Goal: Information Seeking & Learning: Learn about a topic

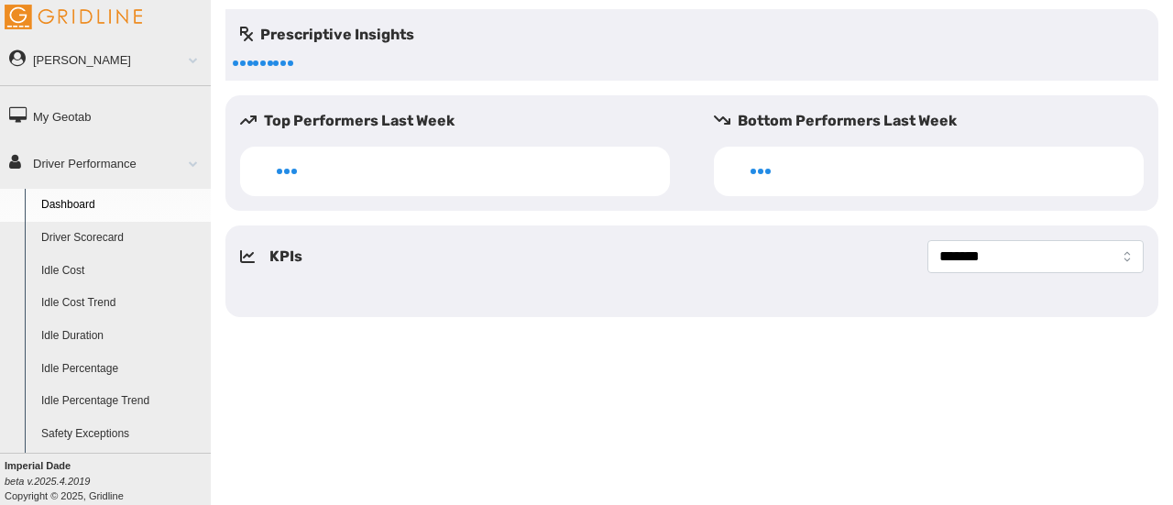
click at [77, 237] on link "Driver Scorecard" at bounding box center [122, 238] width 178 height 33
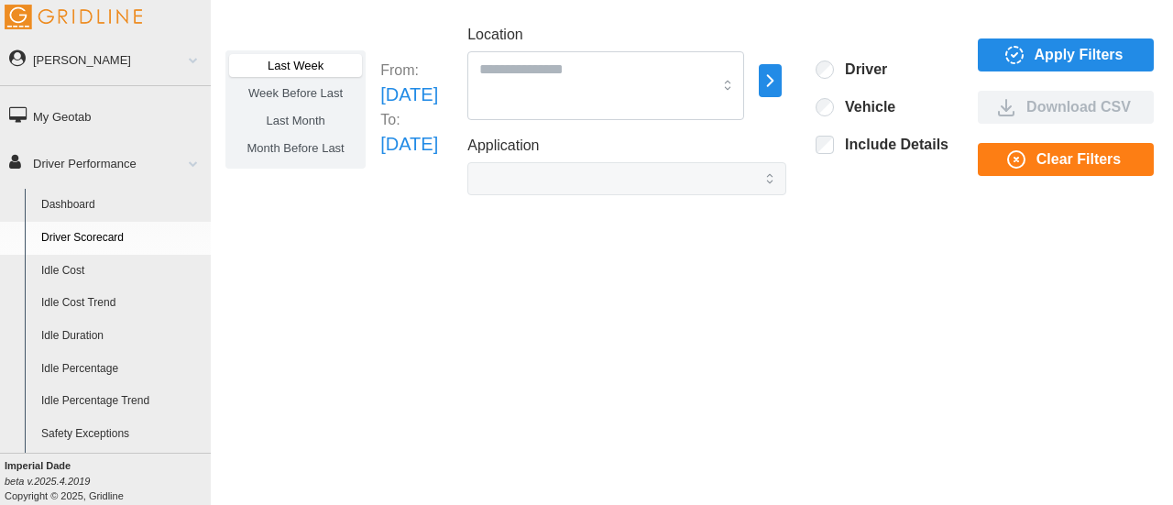
click at [314, 116] on span "Last Month" at bounding box center [295, 121] width 59 height 14
click at [1068, 60] on span "Apply Filters" at bounding box center [1078, 54] width 89 height 31
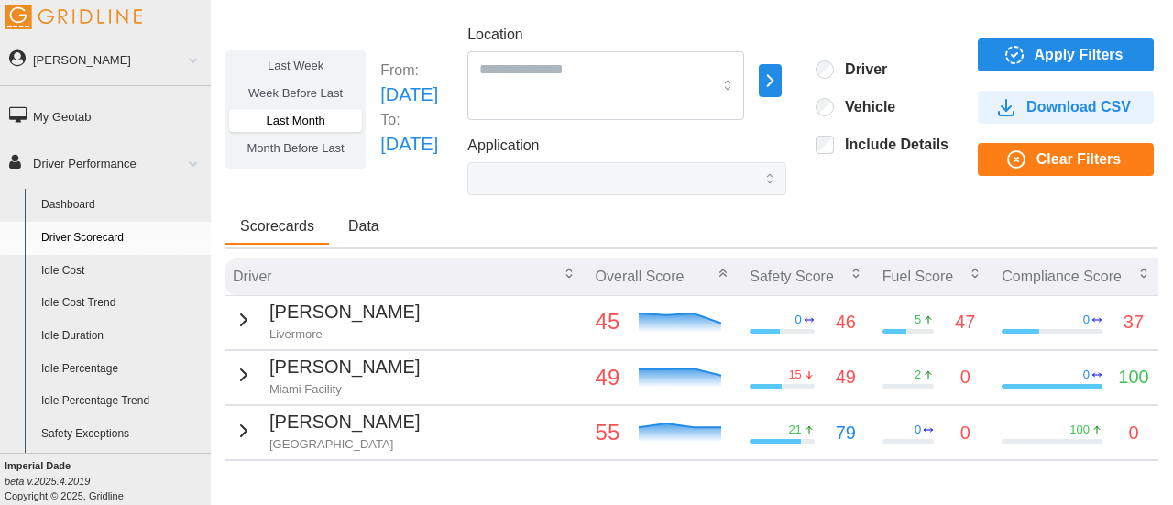
click at [1107, 59] on span "Apply Filters" at bounding box center [1078, 54] width 89 height 31
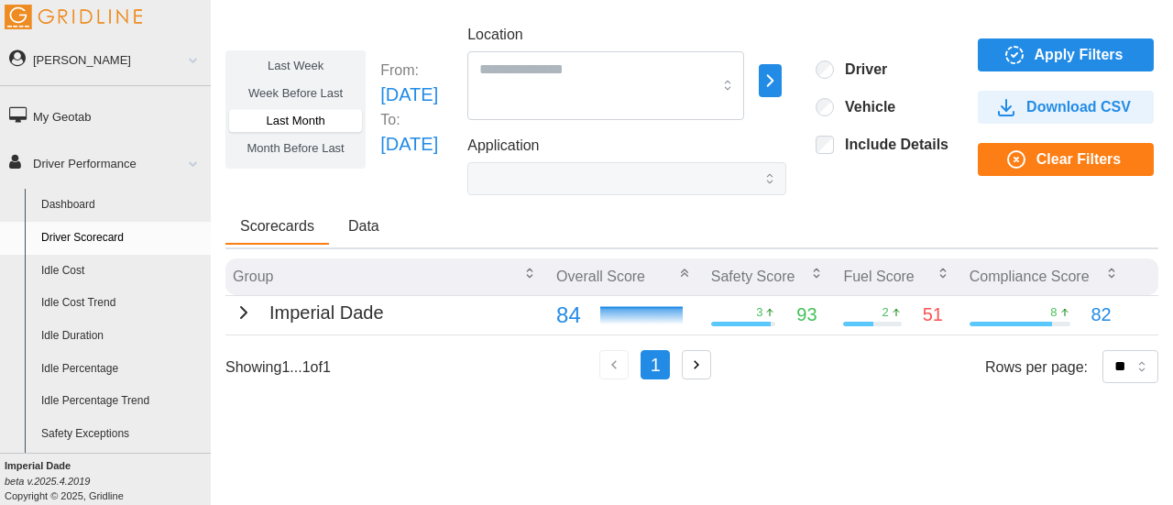
click at [693, 365] on button "button" at bounding box center [696, 364] width 29 height 29
click at [703, 365] on icon "button" at bounding box center [696, 364] width 16 height 16
click at [1025, 60] on icon "button" at bounding box center [1014, 55] width 22 height 22
click at [705, 361] on icon "button" at bounding box center [696, 364] width 16 height 16
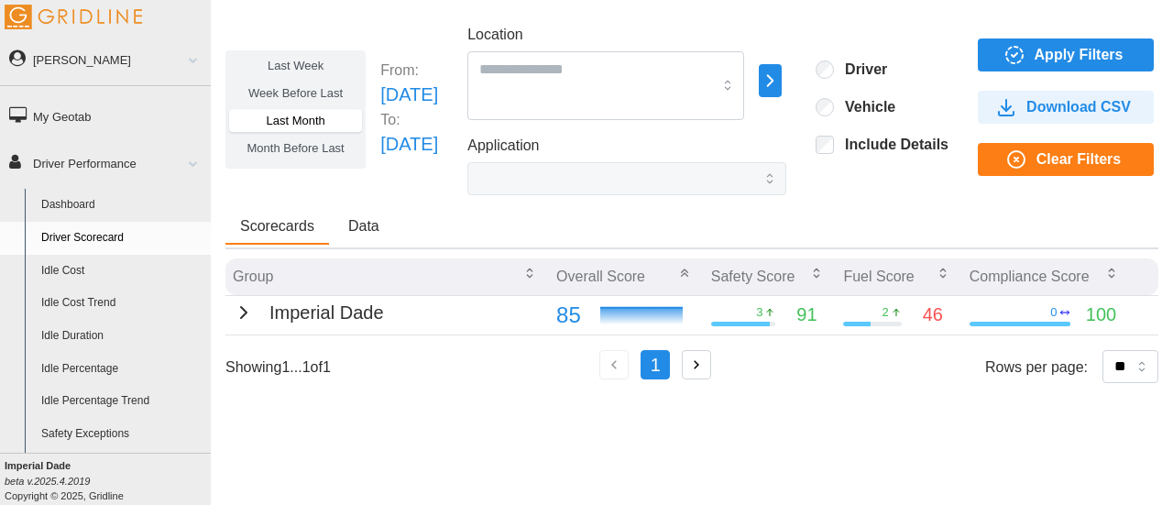
click at [1080, 58] on span "Apply Filters" at bounding box center [1078, 54] width 89 height 31
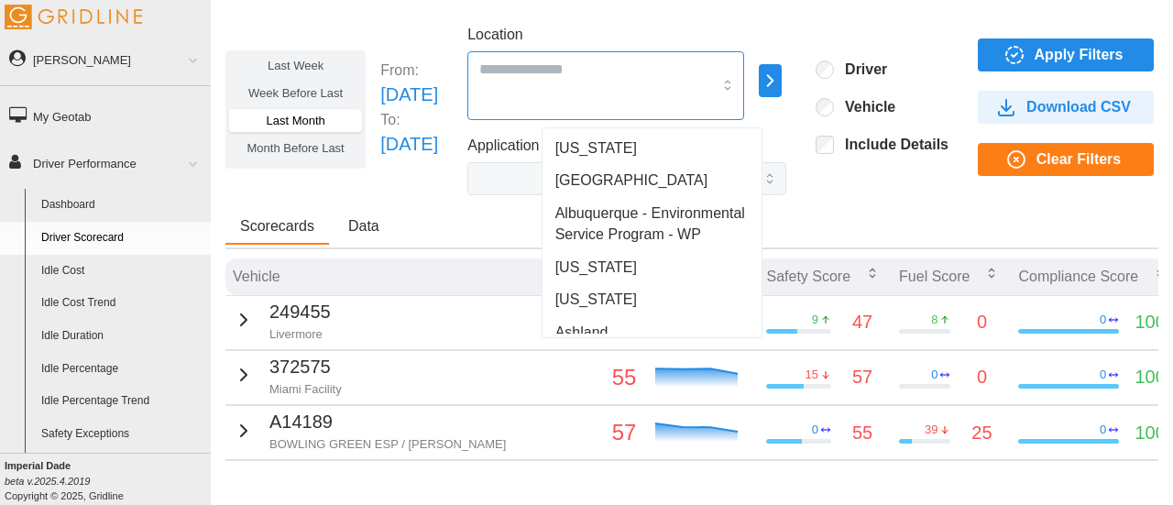
click at [744, 87] on div at bounding box center [605, 85] width 277 height 69
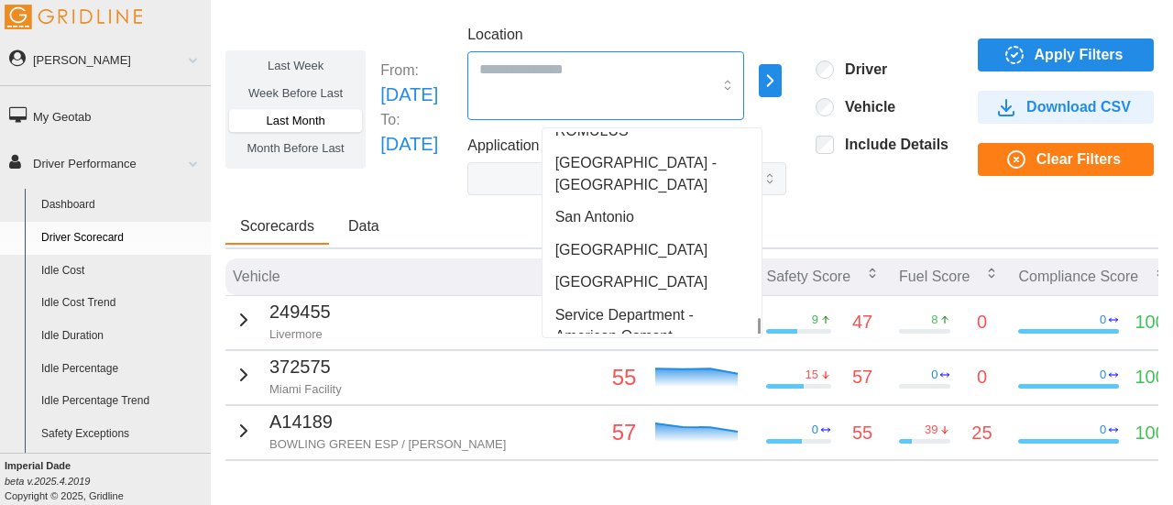
scroll to position [6055, 0]
click at [832, 17] on div "Last Week Week Before Last Last Month Month Before Last From: Tue Jul 01 2025 T…" at bounding box center [692, 238] width 962 height 459
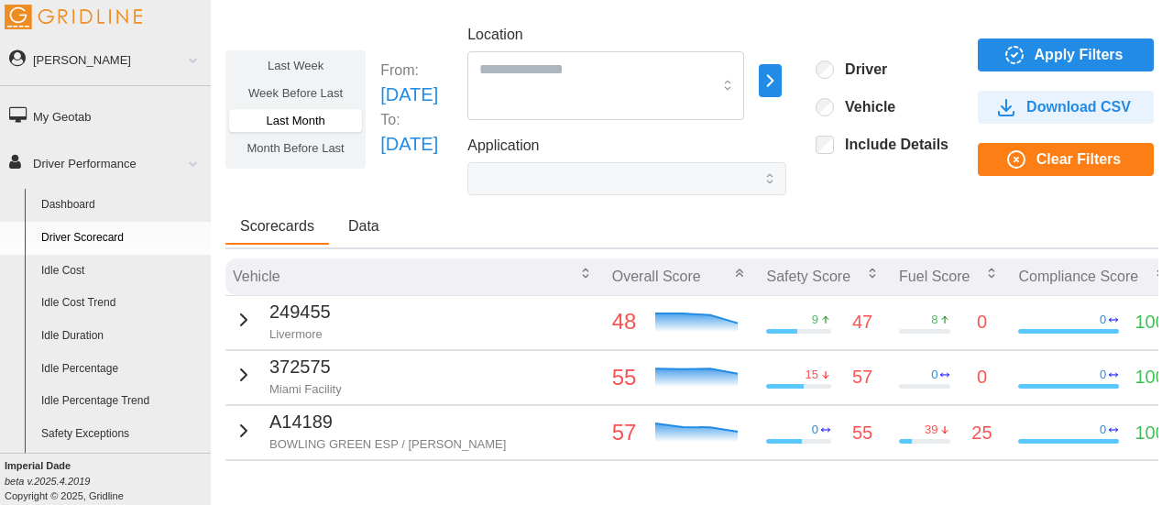
click at [819, 61] on div "Last Week Week Before Last Last Month Month Before Last From: Tue Jul 01 2025 T…" at bounding box center [691, 109] width 933 height 171
click at [1088, 53] on span "Apply Filters" at bounding box center [1078, 54] width 89 height 31
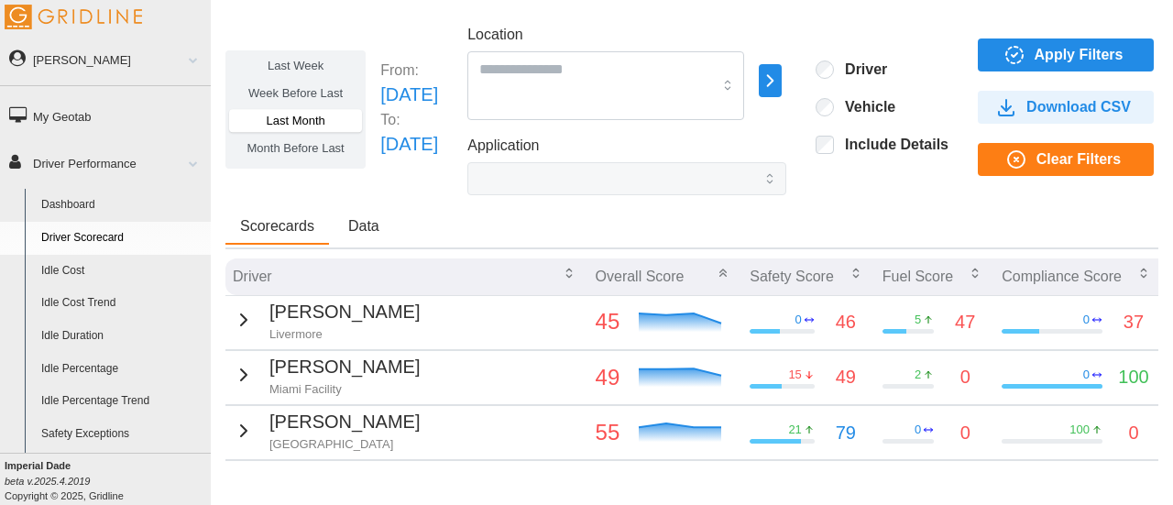
scroll to position [0, 0]
click at [640, 82] on div at bounding box center [605, 85] width 277 height 69
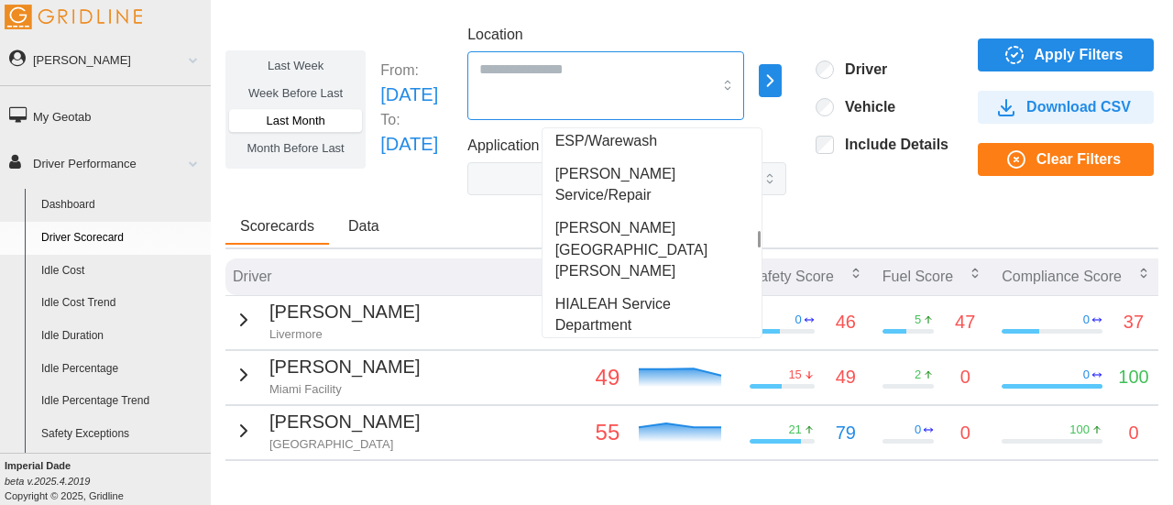
scroll to position [3207, 0]
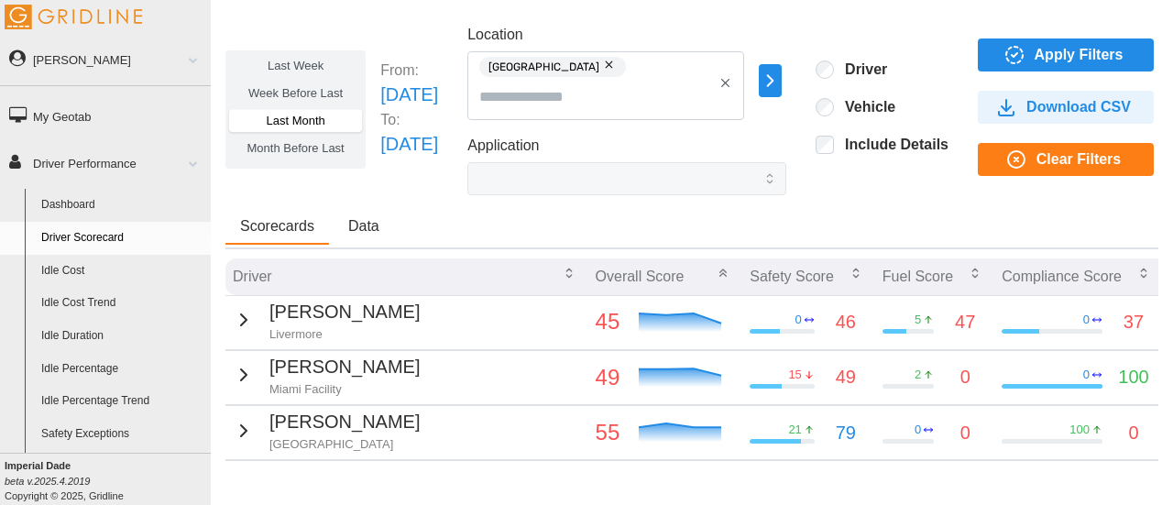
click at [1072, 49] on span "Apply Filters" at bounding box center [1078, 54] width 89 height 31
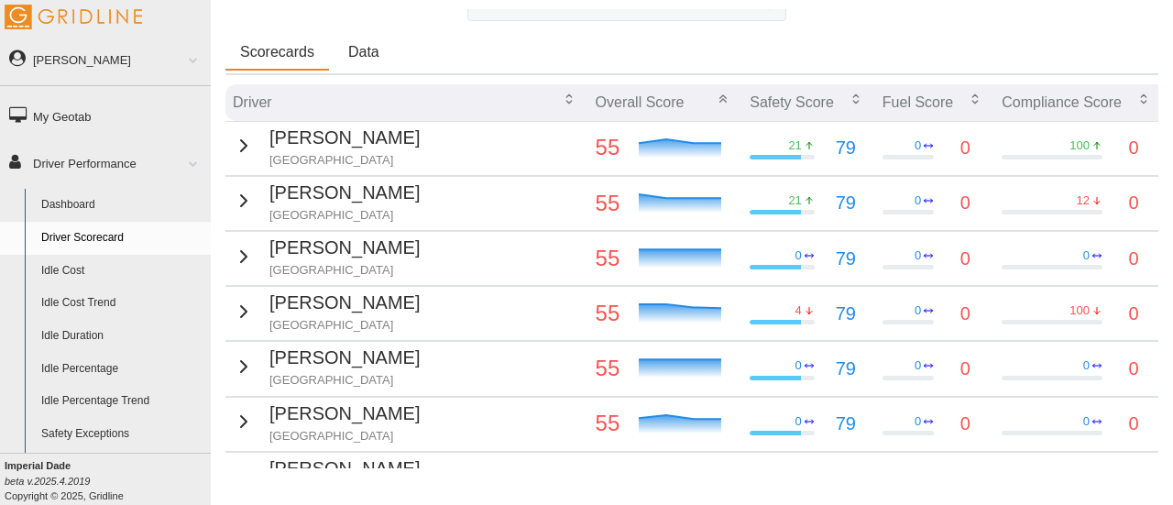
scroll to position [82, 0]
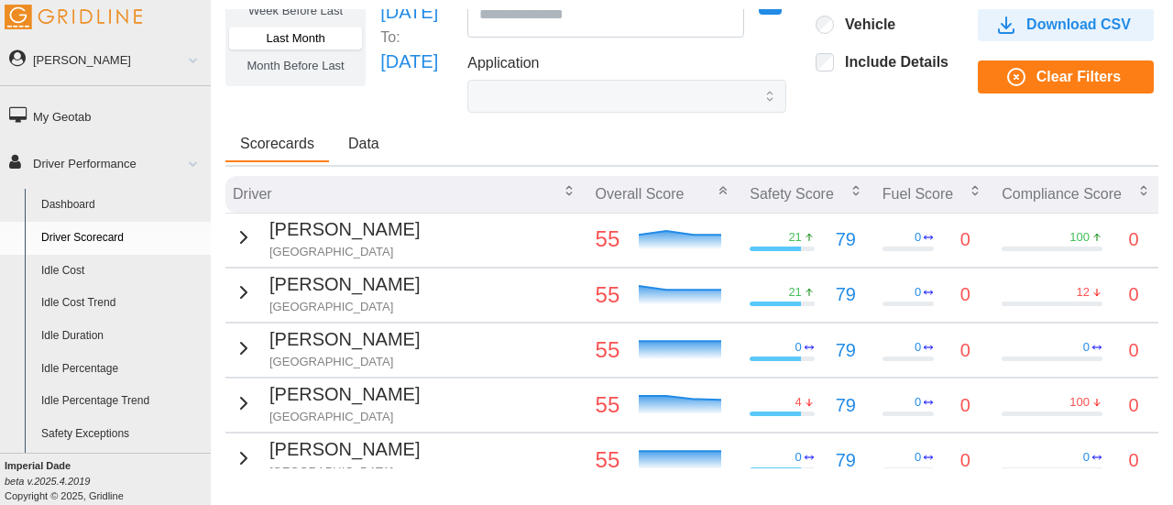
click at [92, 400] on link "Idle Percentage Trend" at bounding box center [122, 401] width 178 height 33
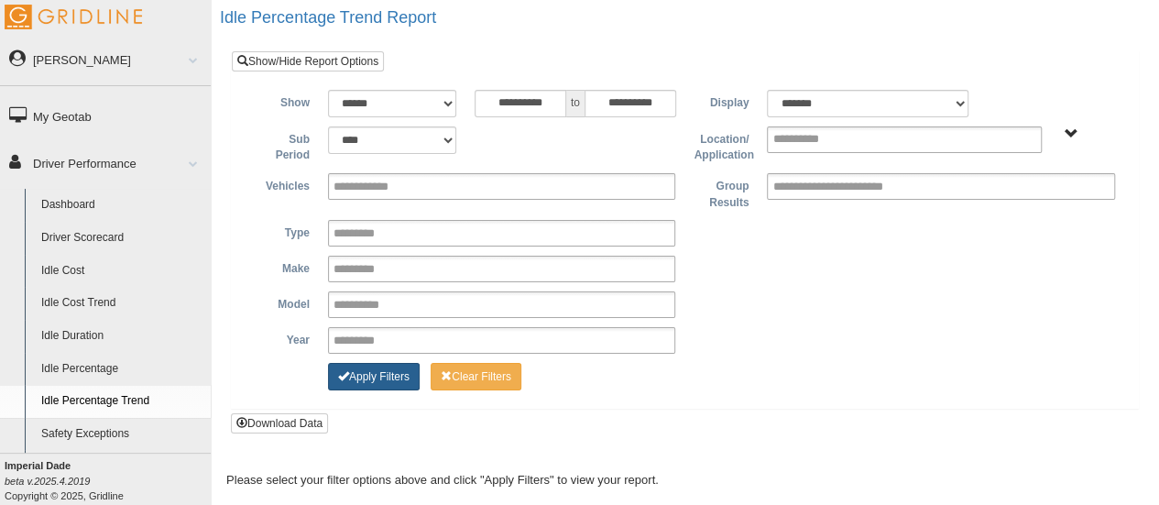
click at [413, 380] on button "Apply Filters" at bounding box center [374, 376] width 92 height 27
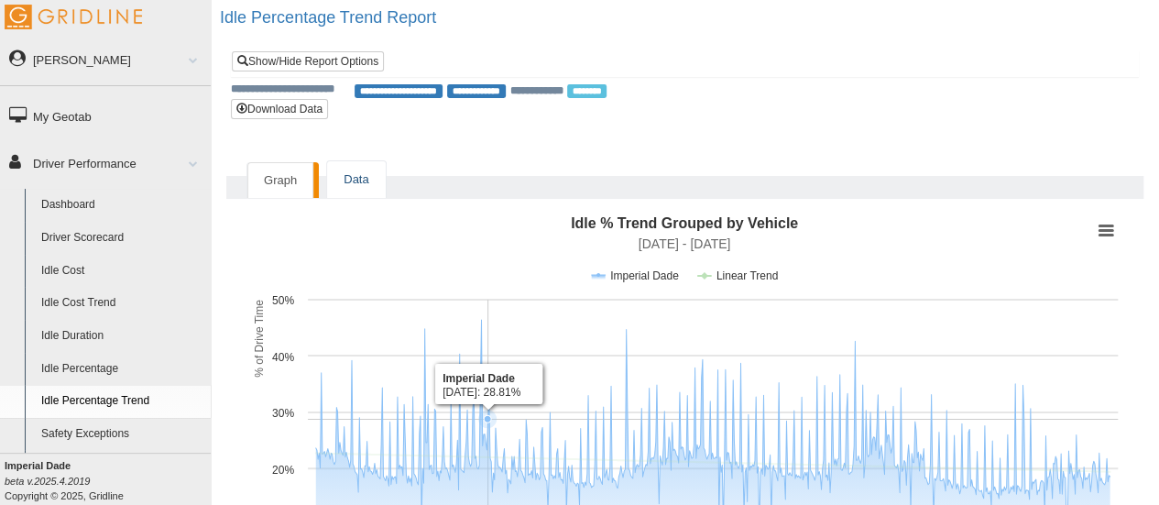
click at [336, 179] on link "Data" at bounding box center [356, 180] width 58 height 38
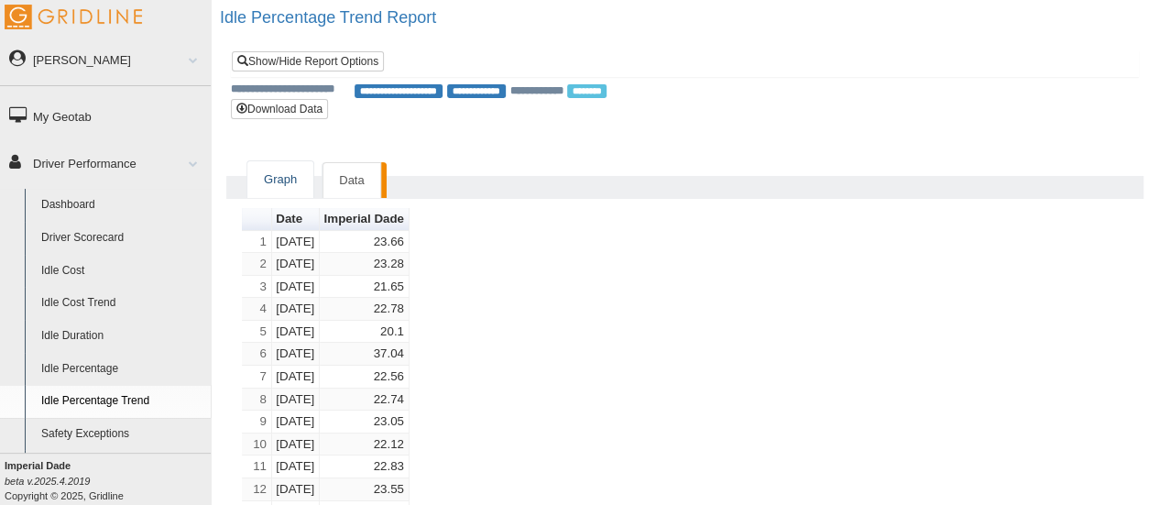
click at [277, 179] on link "Graph" at bounding box center [280, 180] width 66 height 38
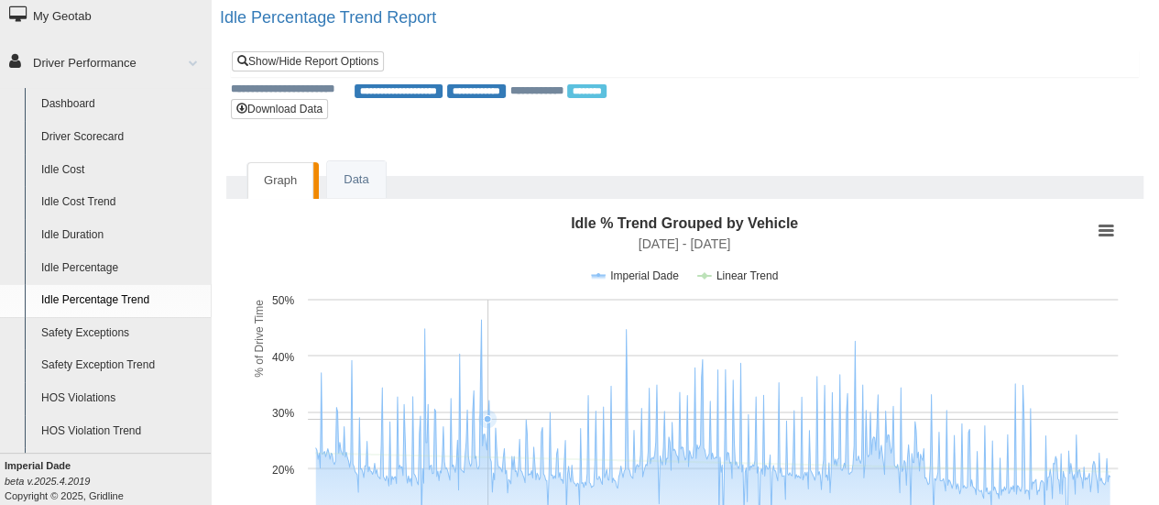
scroll to position [188, 0]
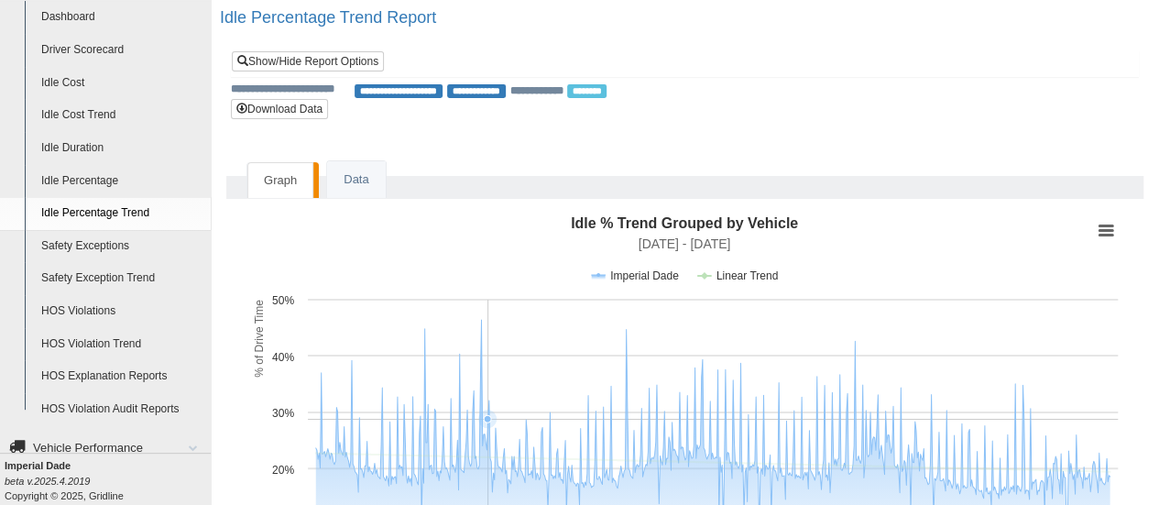
click at [95, 249] on link "Safety Exceptions" at bounding box center [122, 246] width 178 height 33
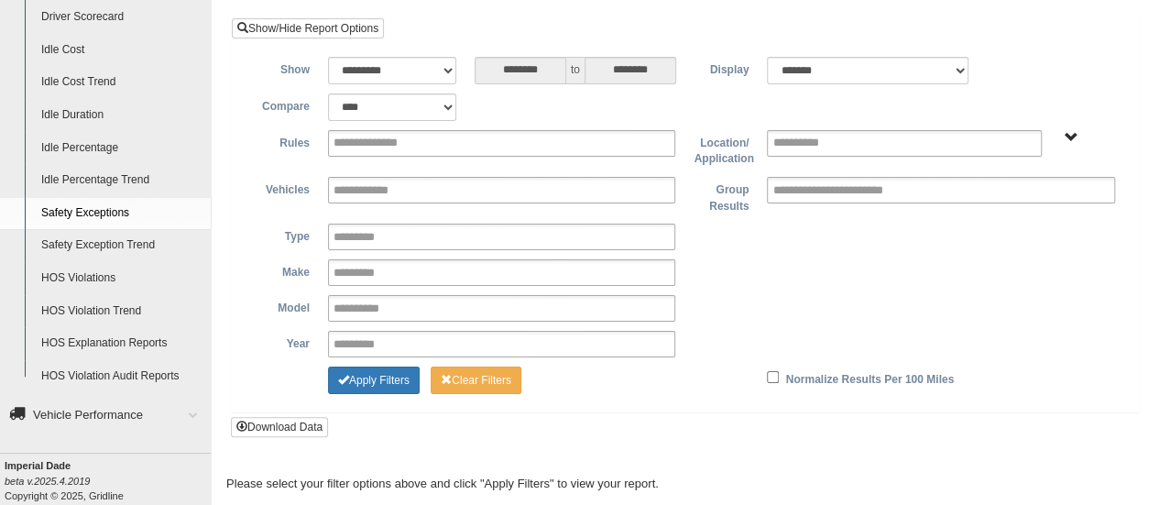
scroll to position [51, 0]
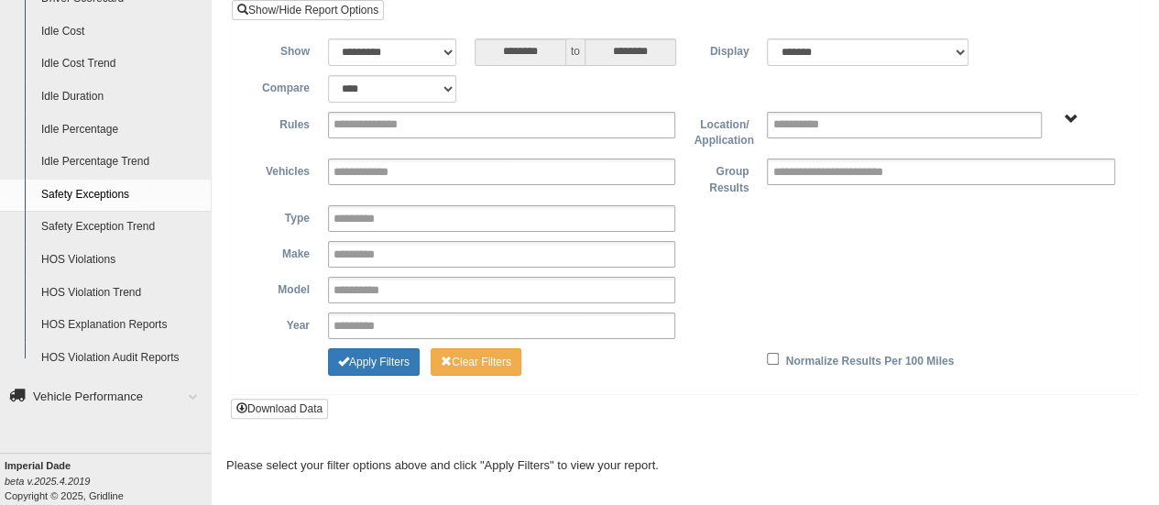
click at [93, 257] on link "HOS Violations" at bounding box center [122, 260] width 178 height 33
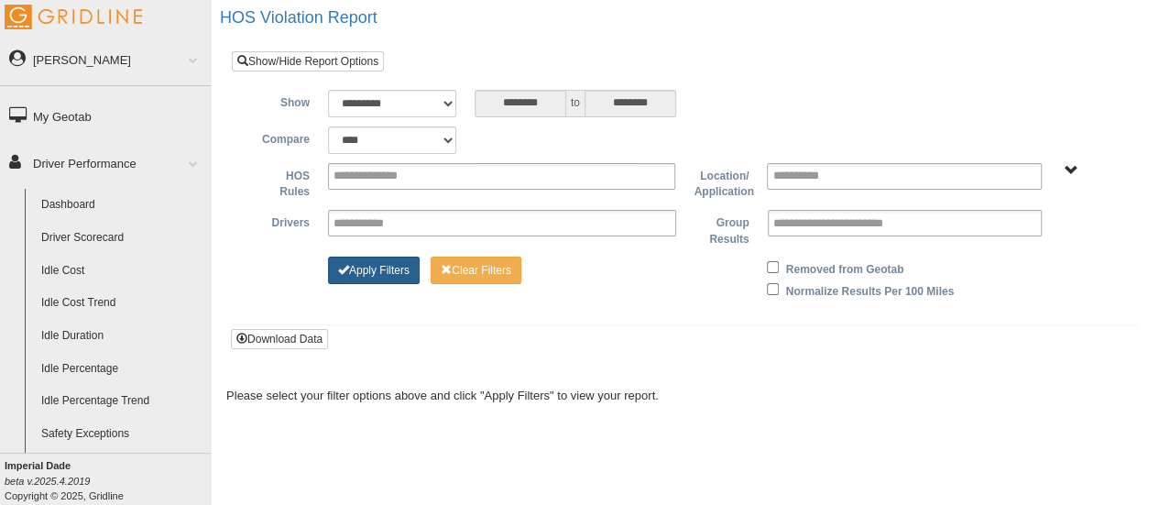
click at [369, 269] on button "Apply Filters" at bounding box center [374, 270] width 92 height 27
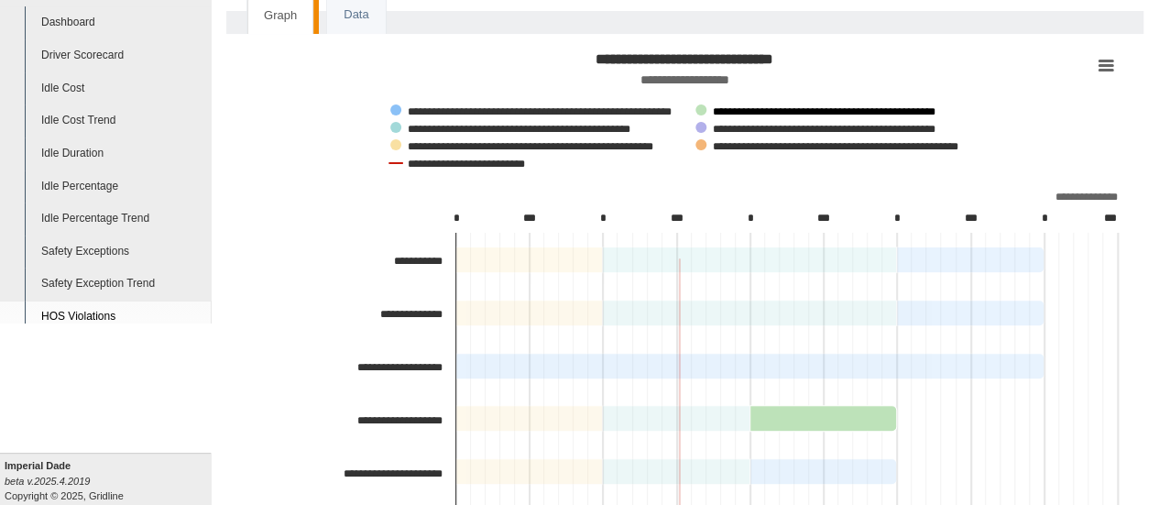
scroll to position [183, 0]
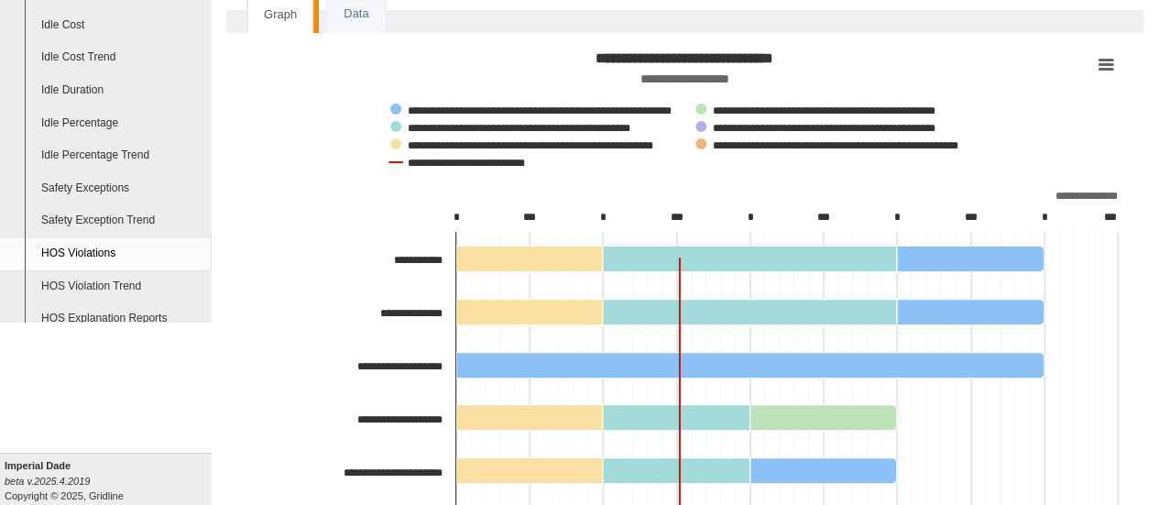
scroll to position [92, 0]
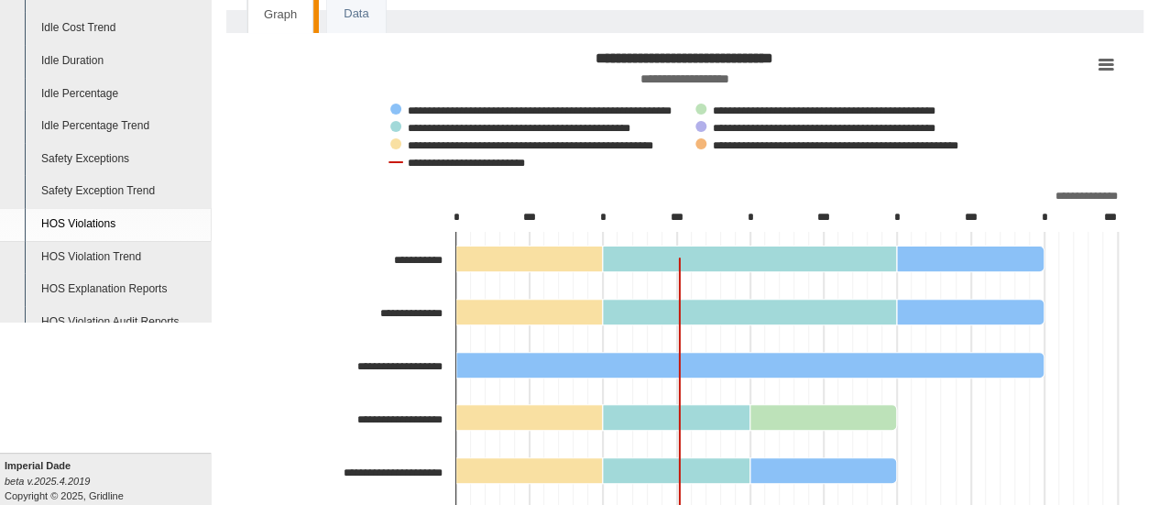
click at [108, 226] on link "HOS Violations" at bounding box center [122, 224] width 178 height 33
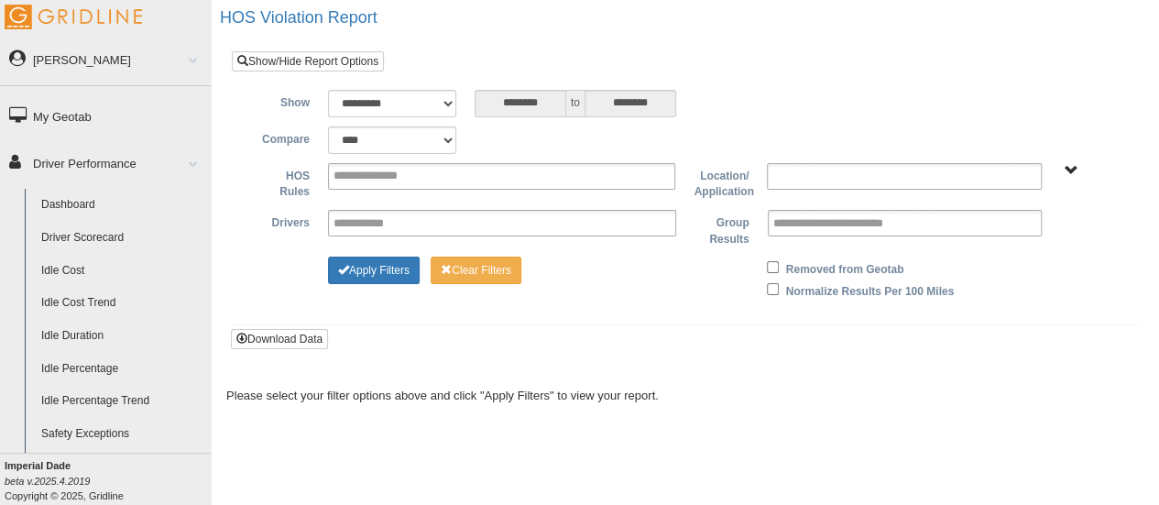
click at [877, 176] on ul at bounding box center [904, 176] width 275 height 27
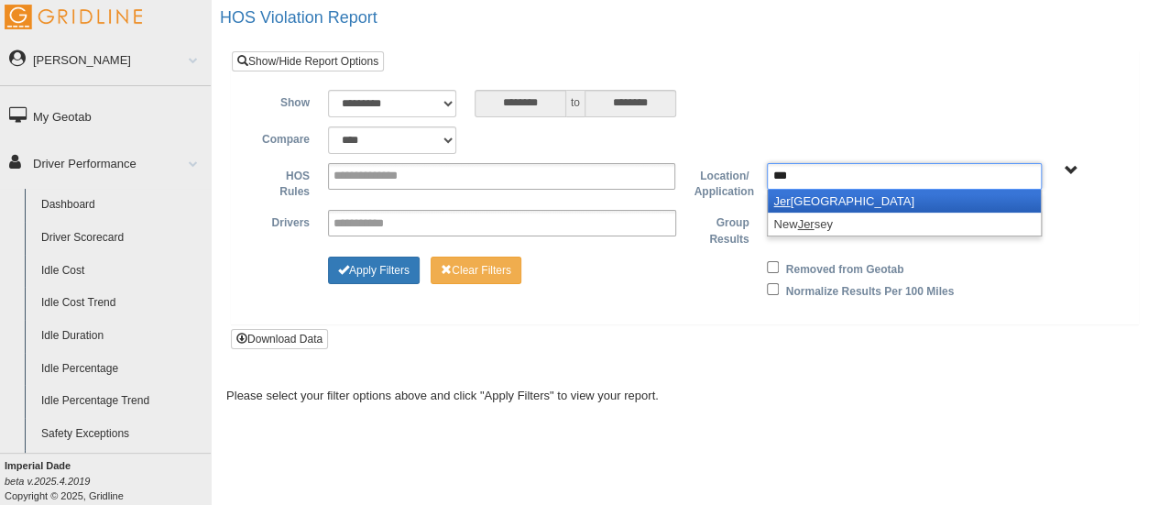
type input "***"
click at [866, 194] on li "Jer sey City" at bounding box center [904, 201] width 273 height 23
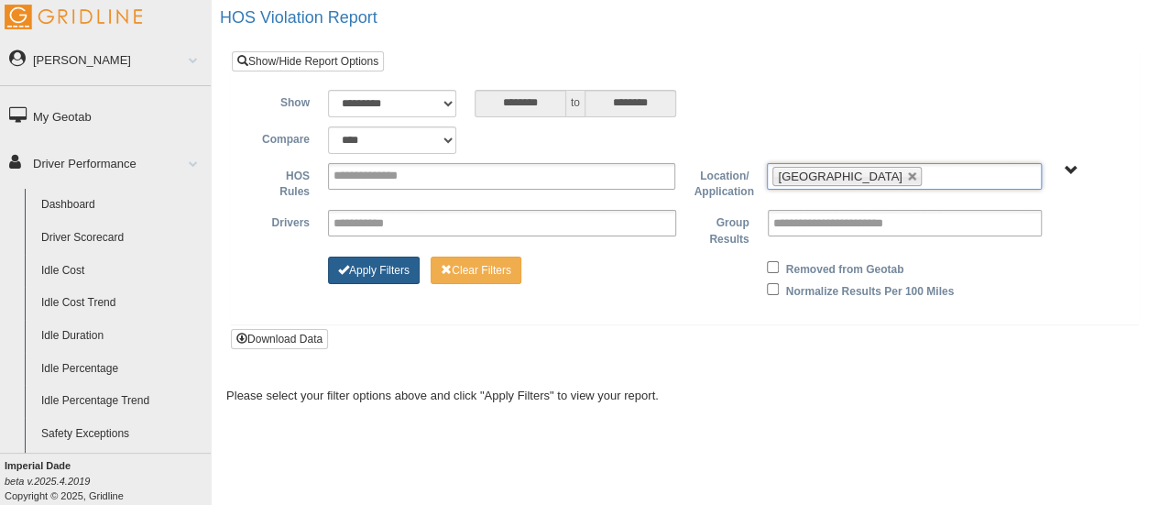
click at [394, 270] on button "Apply Filters" at bounding box center [374, 270] width 92 height 27
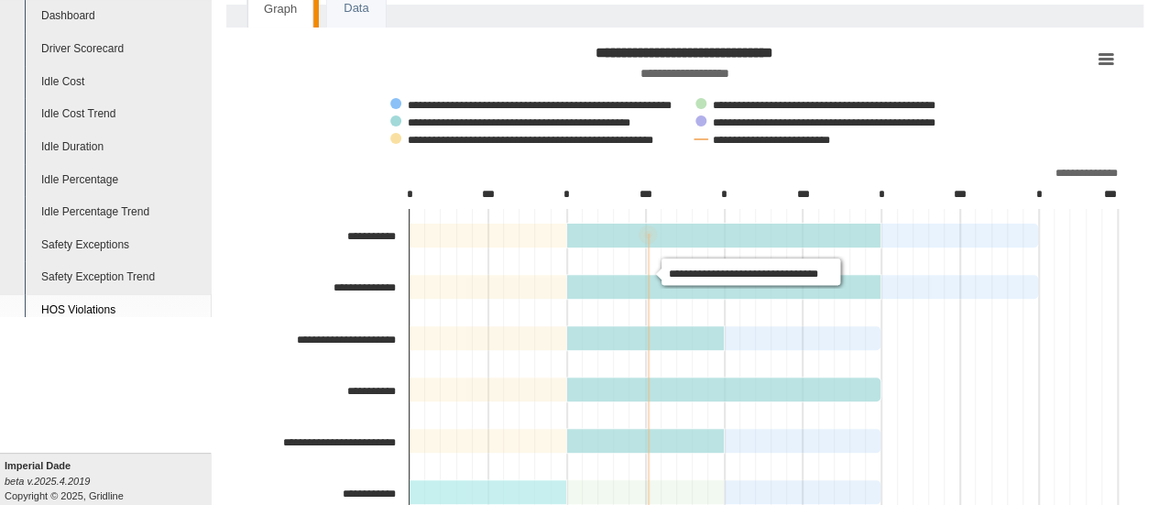
scroll to position [183, 0]
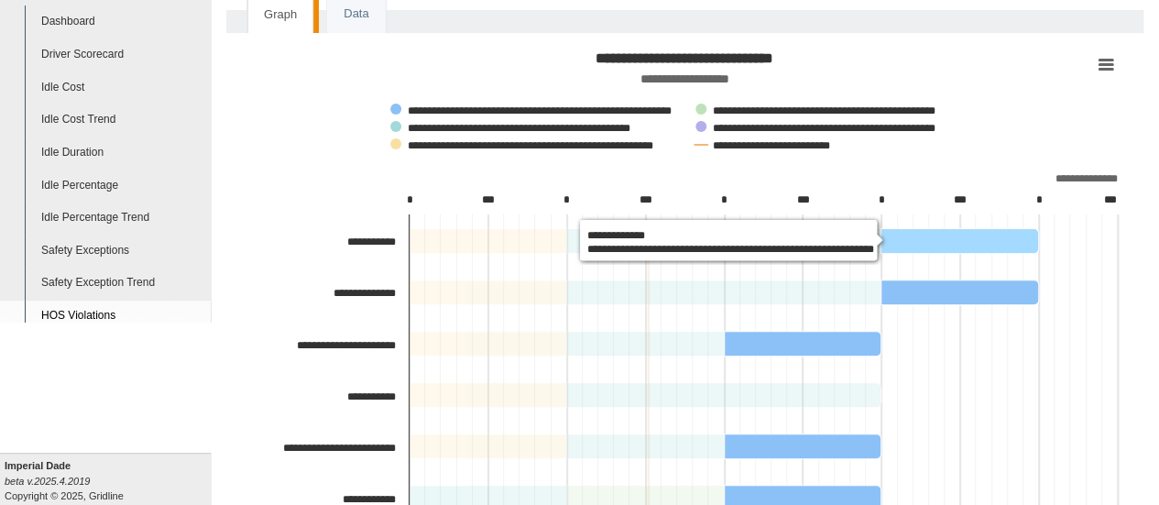
click at [933, 246] on icon "Moise, Yves, 1. Rest - Driving after more than 8-hour rest limit violation." at bounding box center [960, 241] width 158 height 25
click at [940, 233] on icon "Moise, Yves, 1. Rest - Driving after more than 8-hour rest limit violation." at bounding box center [960, 241] width 158 height 25
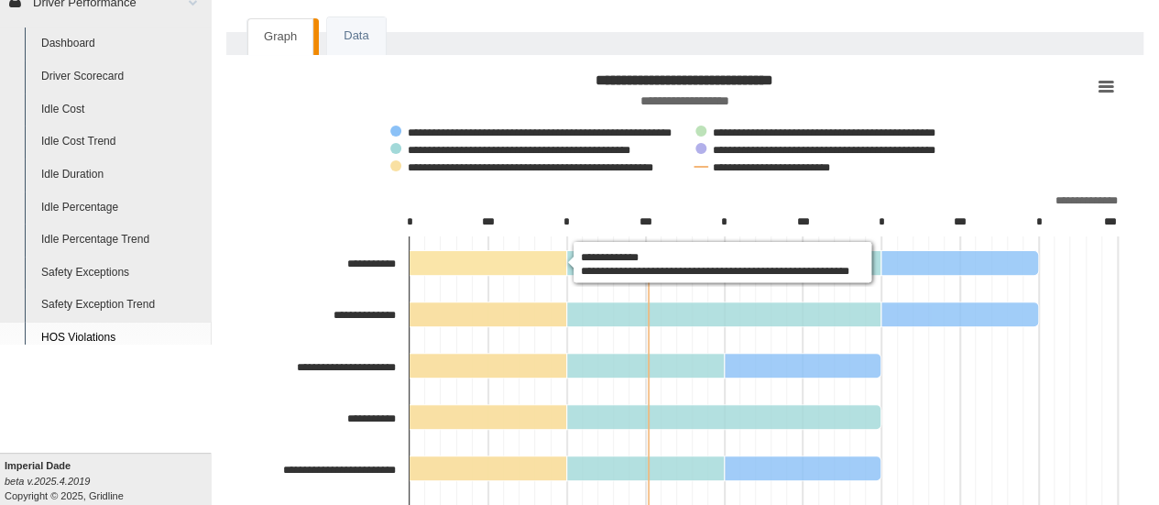
scroll to position [0, 0]
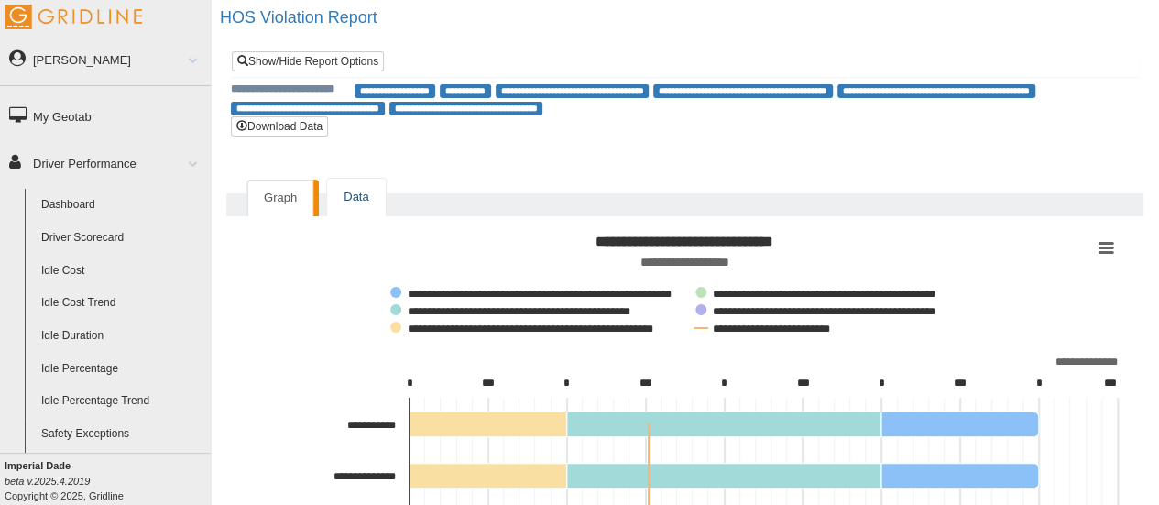
click at [346, 180] on link "Data" at bounding box center [356, 198] width 58 height 38
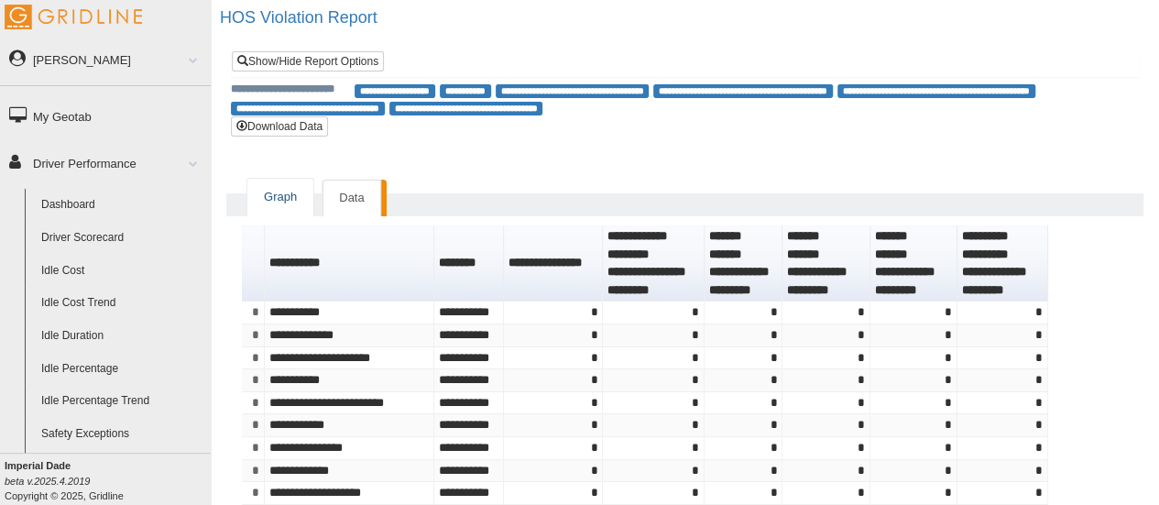
click at [295, 191] on link "Graph" at bounding box center [280, 198] width 66 height 38
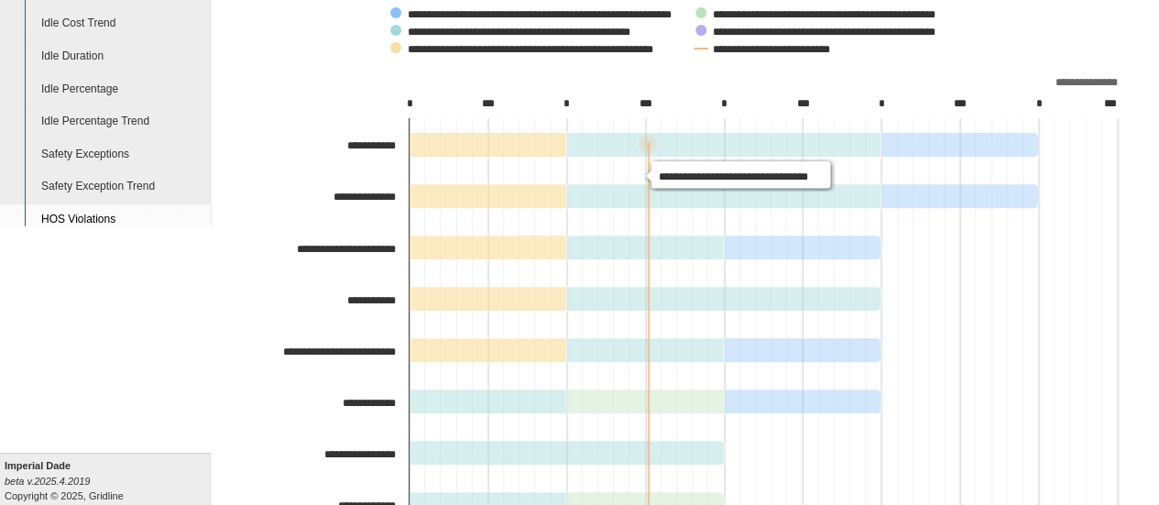
scroll to position [183, 0]
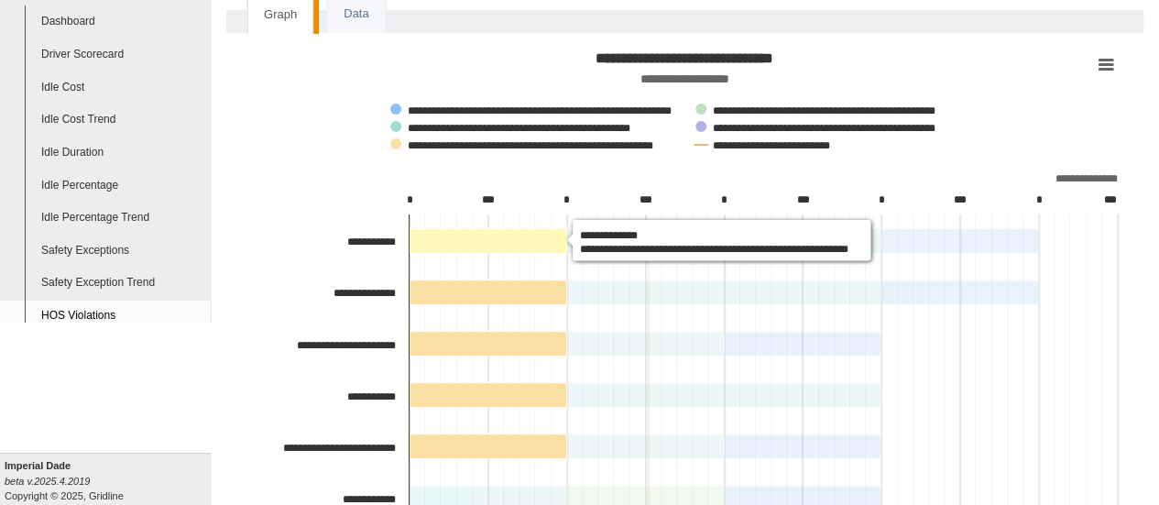
click at [489, 235] on icon "Moise, Yves, 1. Cycle - Maximum 60 hour(s) on duty in 7 days violation." at bounding box center [489, 241] width 158 height 25
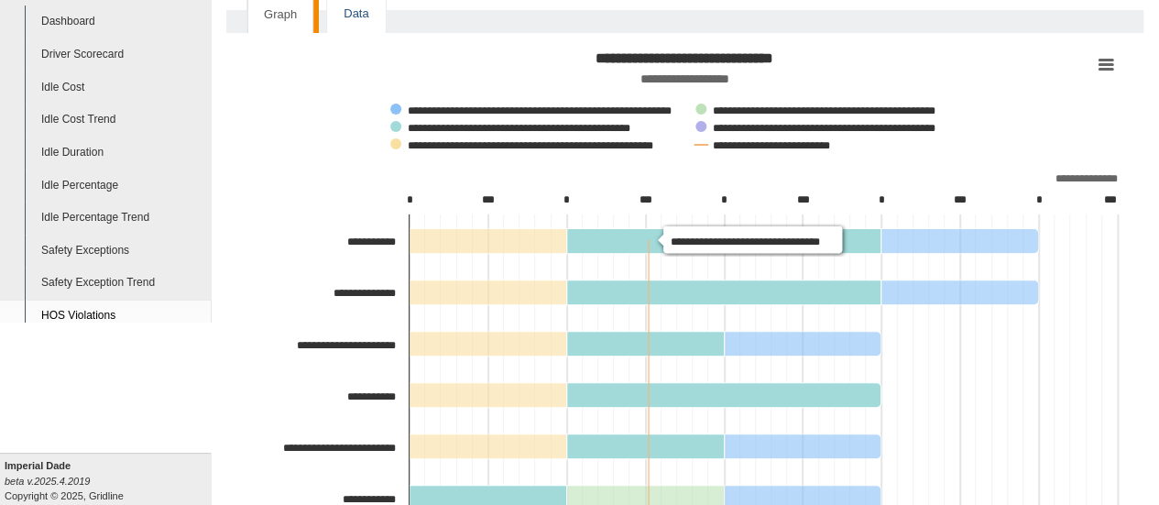
click at [346, 15] on link "Data" at bounding box center [356, 14] width 58 height 38
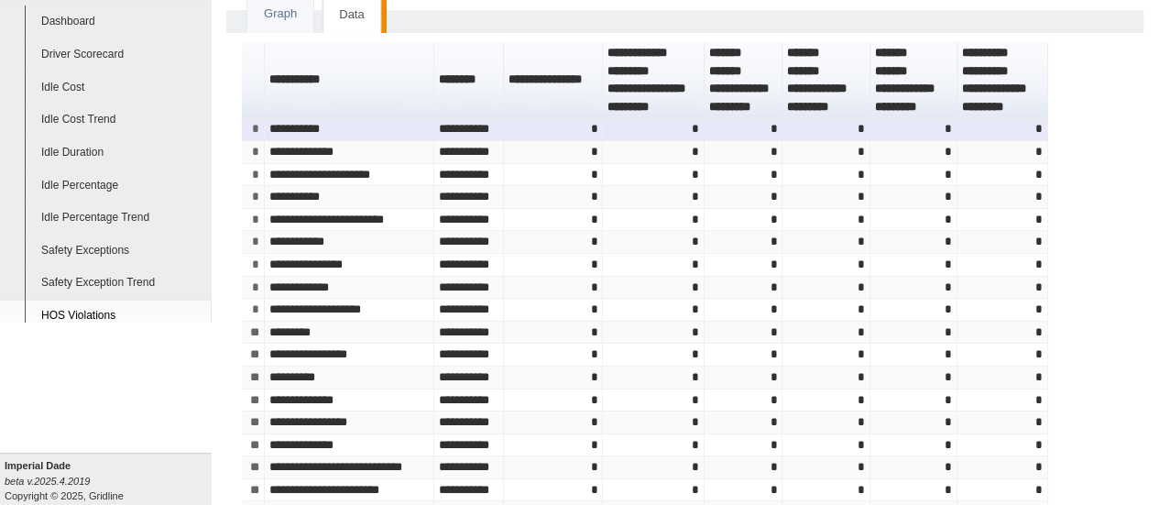
click at [313, 131] on td "**********" at bounding box center [350, 129] width 170 height 23
click at [313, 130] on td "**********" at bounding box center [350, 129] width 170 height 23
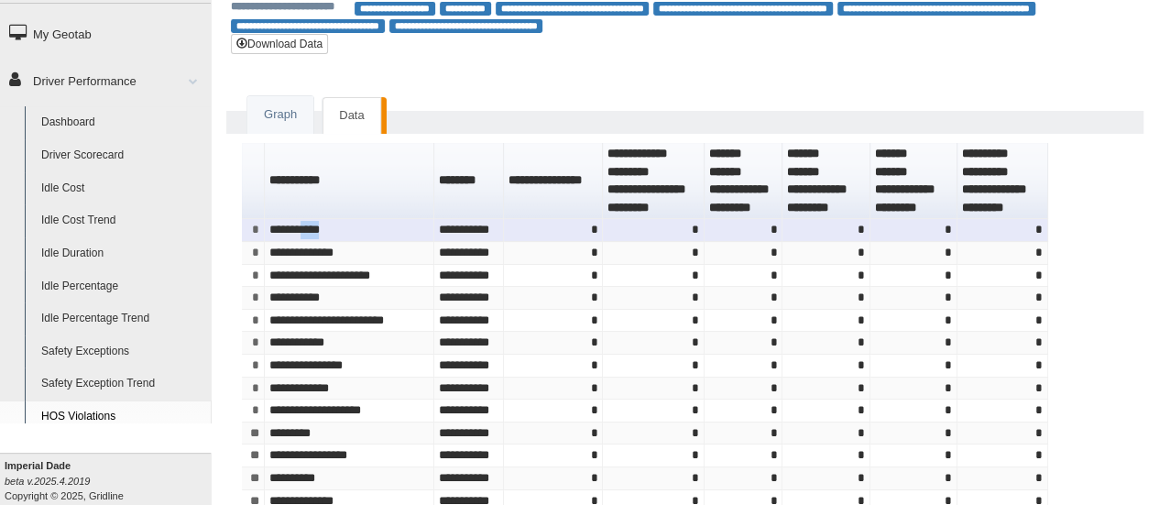
scroll to position [0, 0]
